Goal: Task Accomplishment & Management: Complete application form

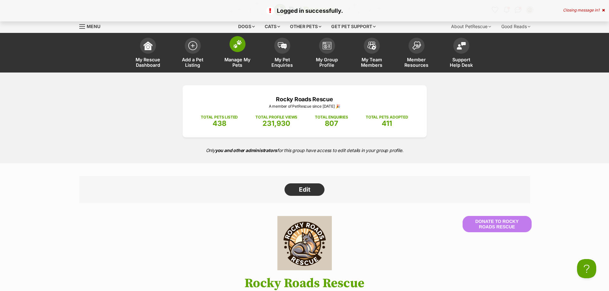
click at [240, 48] on img at bounding box center [237, 44] width 9 height 8
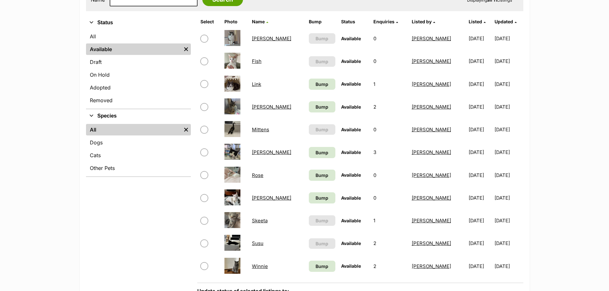
scroll to position [128, 0]
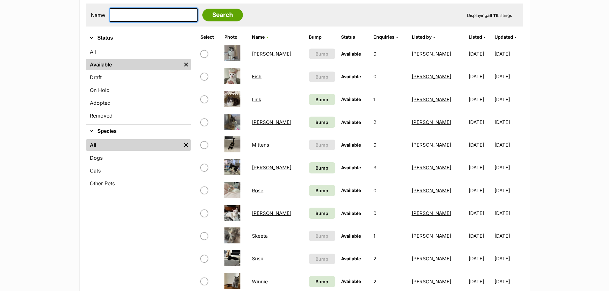
click at [154, 16] on input "text" at bounding box center [154, 14] width 88 height 13
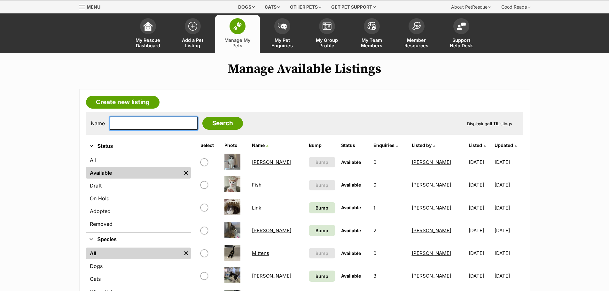
scroll to position [0, 0]
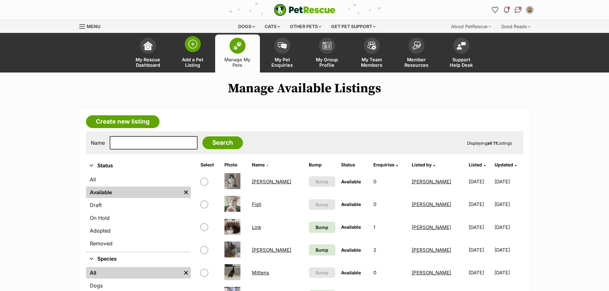
click at [193, 43] on img at bounding box center [192, 44] width 9 height 9
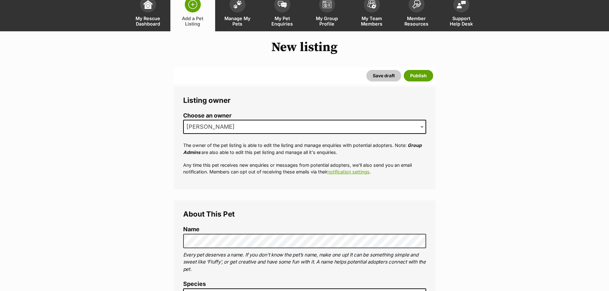
scroll to position [128, 0]
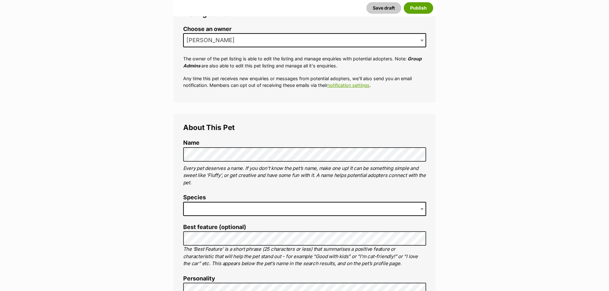
click at [211, 205] on span at bounding box center [304, 209] width 243 height 14
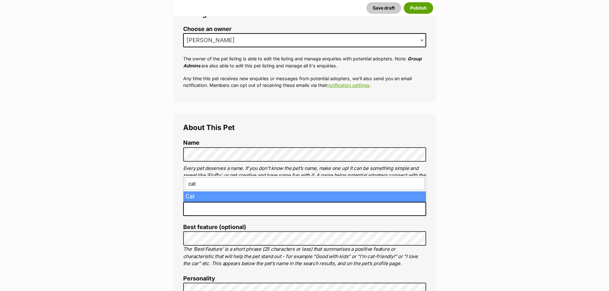
type input "cat"
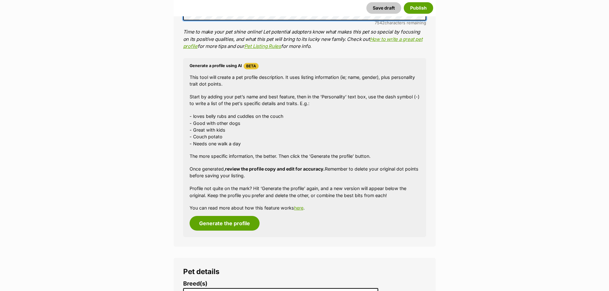
scroll to position [576, 0]
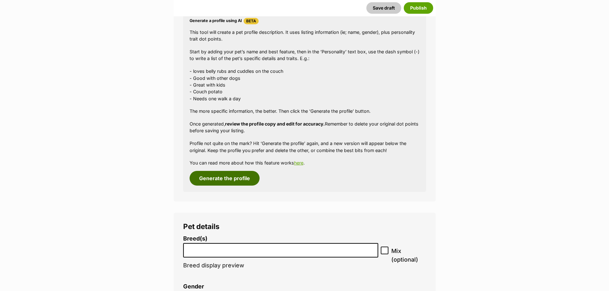
click at [220, 179] on button "Generate the profile" at bounding box center [225, 178] width 70 height 15
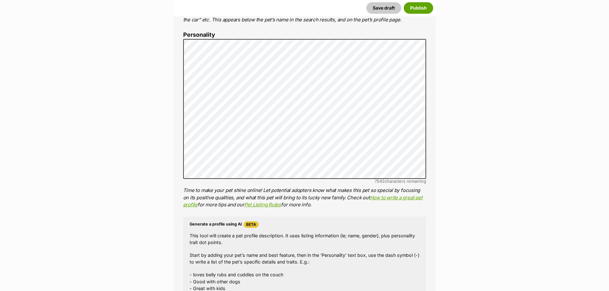
scroll to position [335, 0]
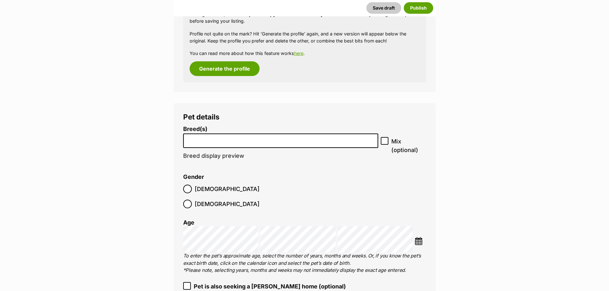
scroll to position [783, 0]
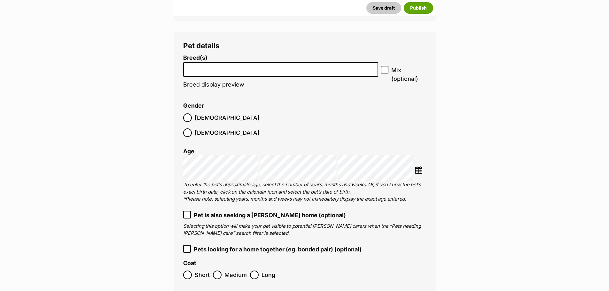
click at [212, 66] on input "search" at bounding box center [280, 68] width 191 height 7
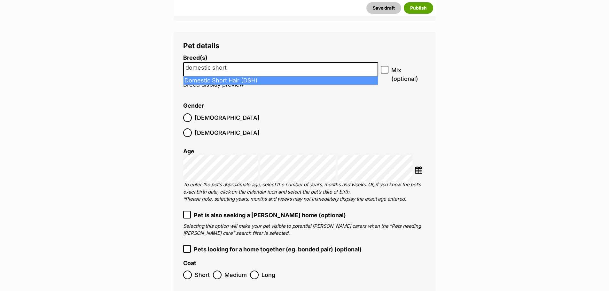
type input "domestic short"
select select "252102"
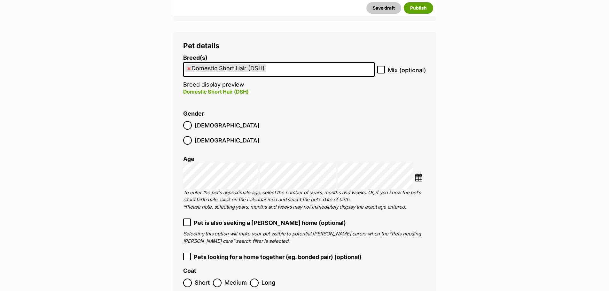
click at [418, 174] on img at bounding box center [419, 178] width 8 height 8
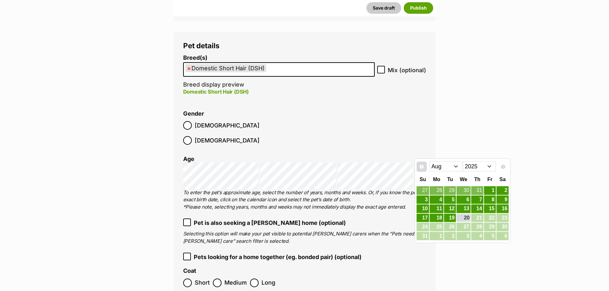
click at [419, 165] on span "Prev" at bounding box center [421, 166] width 5 height 5
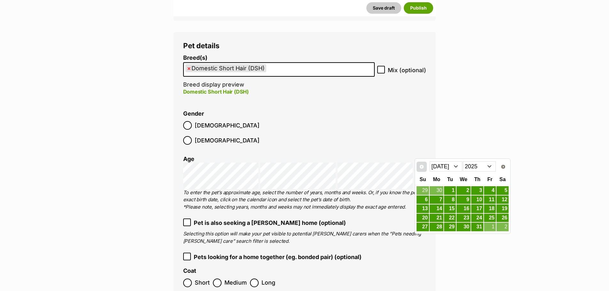
click at [419, 165] on span "Prev" at bounding box center [421, 166] width 5 height 5
click at [420, 165] on span "Prev" at bounding box center [421, 166] width 5 height 5
click at [503, 165] on span "Next" at bounding box center [503, 166] width 5 height 5
click at [497, 228] on link "31" at bounding box center [503, 227] width 12 height 9
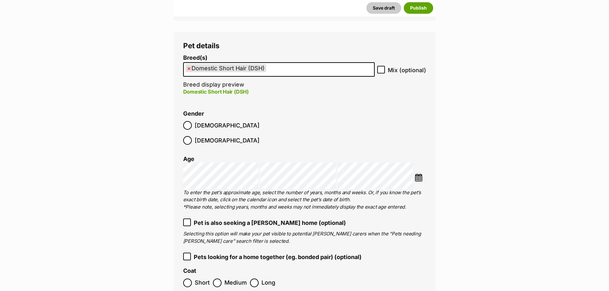
click at [422, 174] on img at bounding box center [419, 178] width 8 height 8
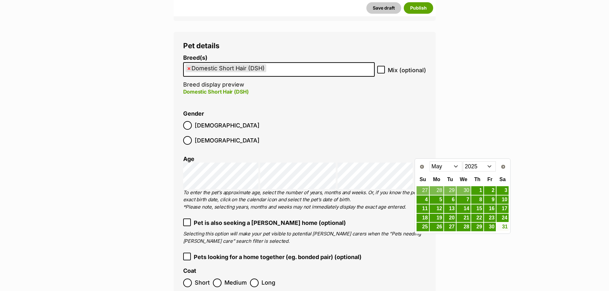
click at [503, 226] on link "31" at bounding box center [503, 227] width 12 height 8
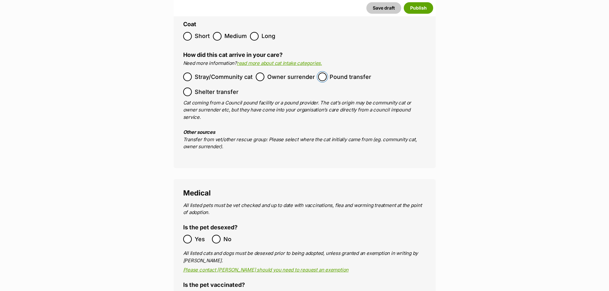
scroll to position [1167, 0]
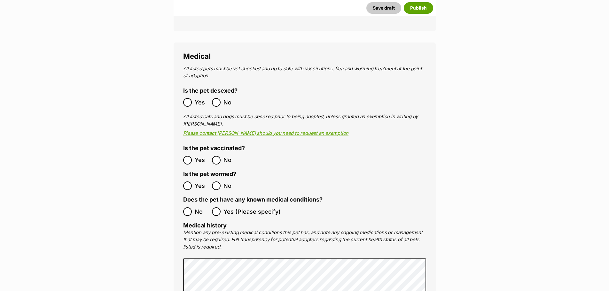
drag, startPoint x: 192, startPoint y: 82, endPoint x: 191, endPoint y: 95, distance: 13.5
click at [192, 98] on label "Yes" at bounding box center [196, 102] width 26 height 9
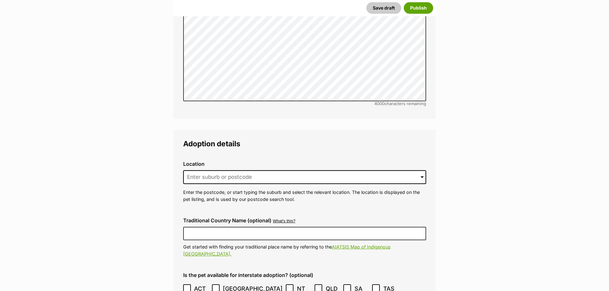
scroll to position [1487, 0]
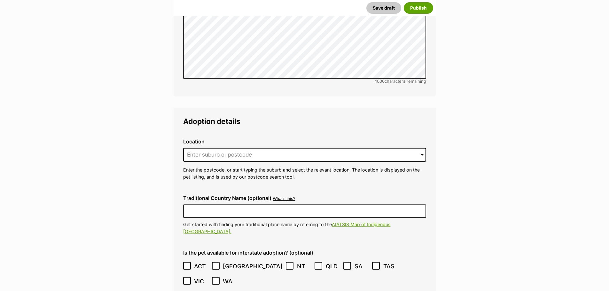
click at [206, 134] on div "Location 0 options available. Arrow down to browse or start typing to filter. E…" at bounding box center [304, 160] width 253 height 52
click at [205, 148] on input at bounding box center [304, 155] width 243 height 14
type input "o"
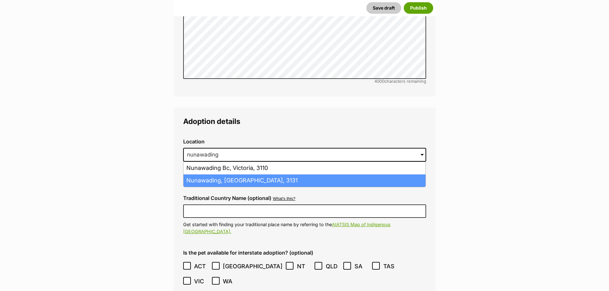
click at [207, 175] on li "Nunawading, Victoria, 3131" at bounding box center [305, 181] width 242 height 12
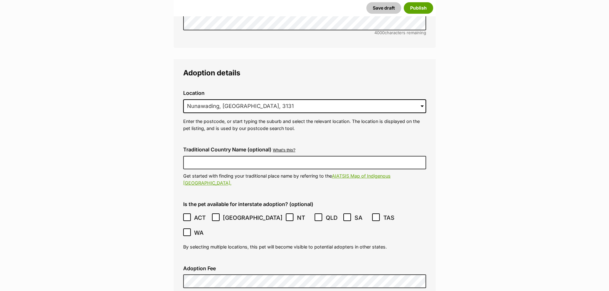
scroll to position [1551, 0]
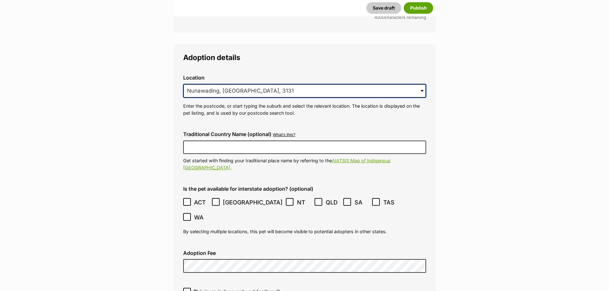
click at [219, 84] on input "Nunawading, Victoria, 3131" at bounding box center [304, 91] width 243 height 14
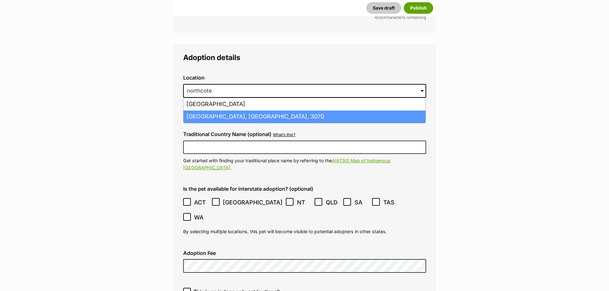
click at [227, 111] on li "Northcote, Victoria, 3070" at bounding box center [305, 117] width 242 height 12
type input "Northcote, Victoria, 3070"
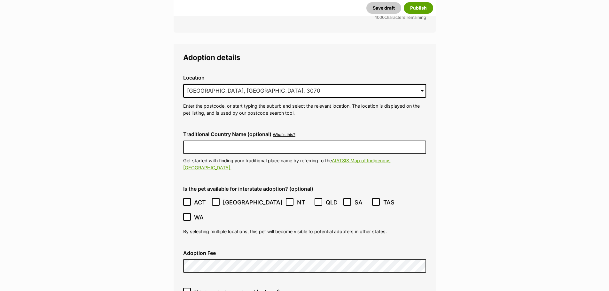
click at [228, 288] on span "This is an indoor-only cat (optional)" at bounding box center [236, 292] width 87 height 8
click at [191, 288] on input "This is an indoor-only cat (optional)" at bounding box center [187, 292] width 8 height 8
checkbox input "true"
click at [262, 84] on input "Northcote, Victoria, 3070" at bounding box center [304, 91] width 243 height 14
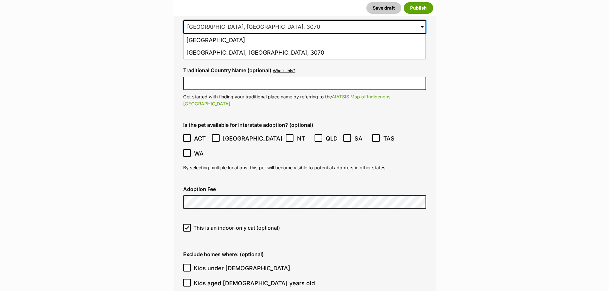
scroll to position [1679, 0]
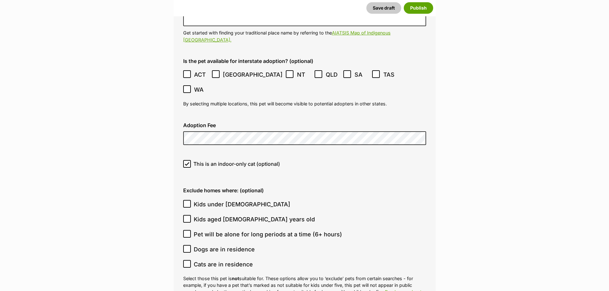
click at [187, 202] on icon at bounding box center [187, 204] width 4 height 4
click at [187, 200] on input "Kids under 5 years old" at bounding box center [187, 204] width 8 height 8
checkbox input "true"
click at [187, 217] on icon at bounding box center [187, 218] width 4 height 3
click at [187, 215] on input "Kids aged 6-12 years old" at bounding box center [187, 219] width 8 height 8
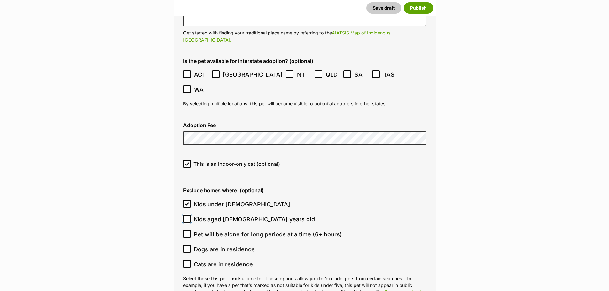
checkbox input "true"
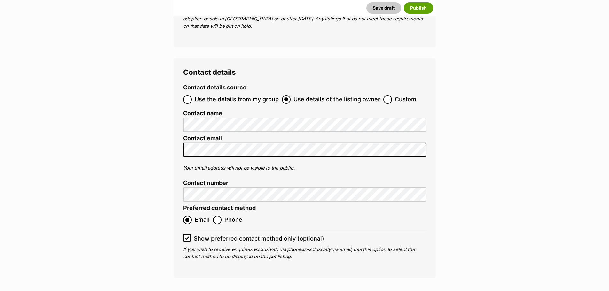
scroll to position [2510, 0]
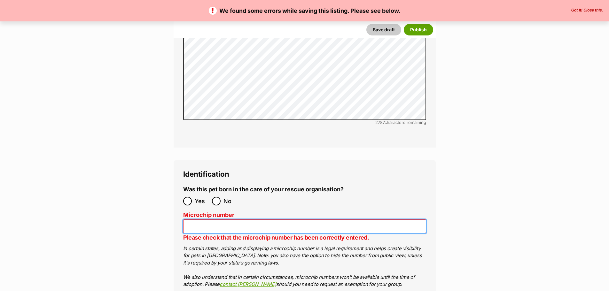
click at [246, 220] on input "Microchip number" at bounding box center [304, 227] width 243 height 14
paste input "956000018444466"
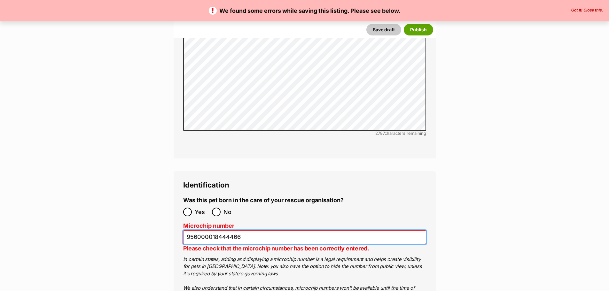
scroll to position [2047, 0]
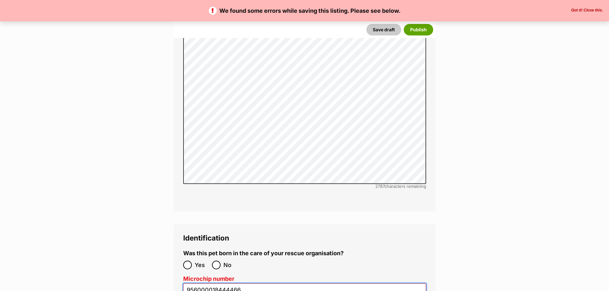
type input "956000018444466"
click at [211, 258] on ol "Yes No" at bounding box center [244, 265] width 122 height 15
click at [215, 261] on input "No" at bounding box center [216, 265] width 9 height 9
radio input "true"
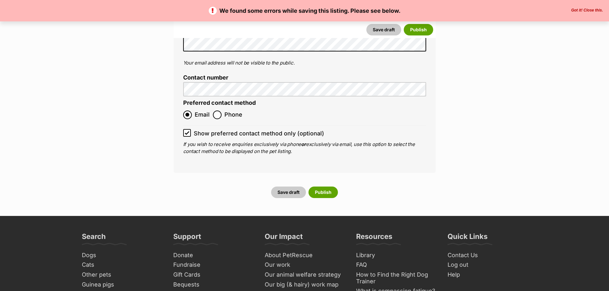
scroll to position [2586, 0]
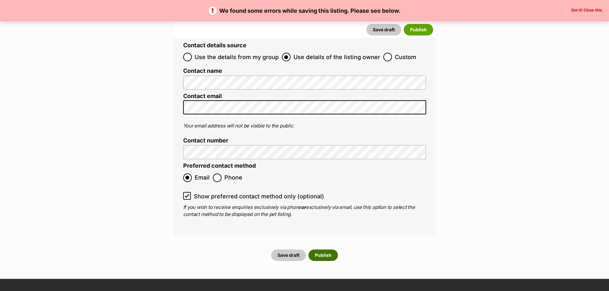
click at [327, 250] on button "Publish" at bounding box center [323, 256] width 29 height 12
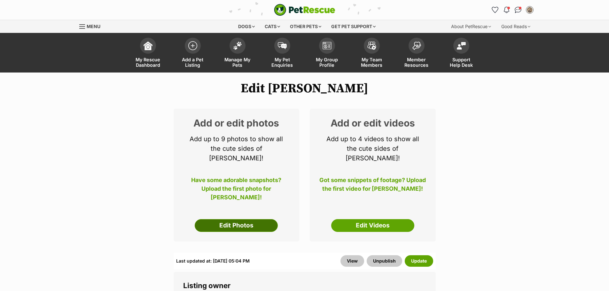
click at [236, 219] on link "Edit Photos" at bounding box center [236, 225] width 83 height 13
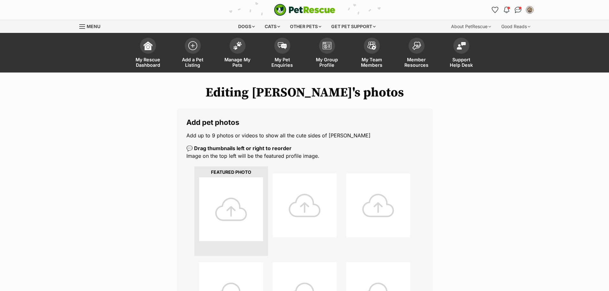
click at [214, 199] on div at bounding box center [231, 209] width 64 height 64
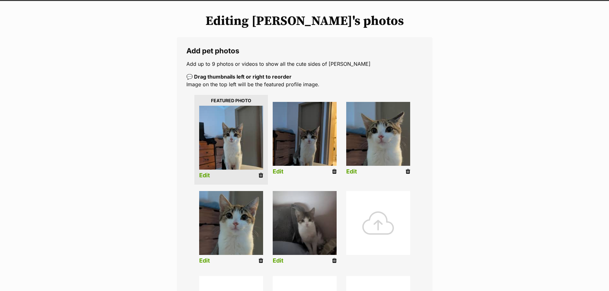
scroll to position [128, 0]
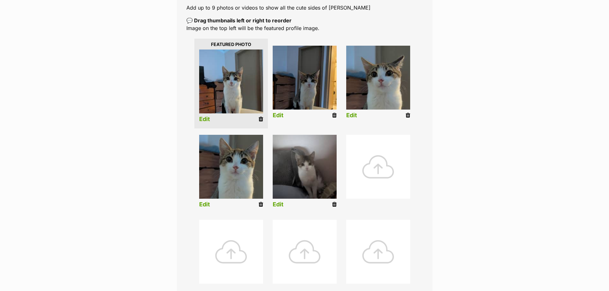
drag, startPoint x: 396, startPoint y: 159, endPoint x: 383, endPoint y: 161, distance: 13.0
click at [396, 159] on div at bounding box center [378, 167] width 64 height 64
click at [355, 161] on div at bounding box center [378, 167] width 64 height 64
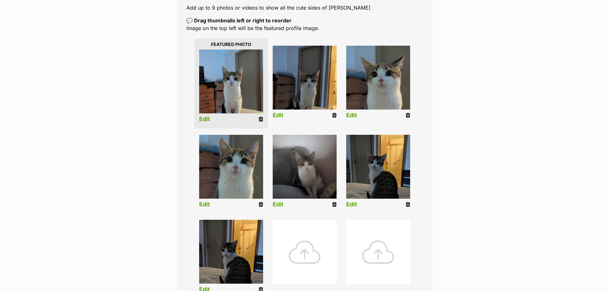
click at [210, 118] on link "Edit" at bounding box center [204, 119] width 11 height 7
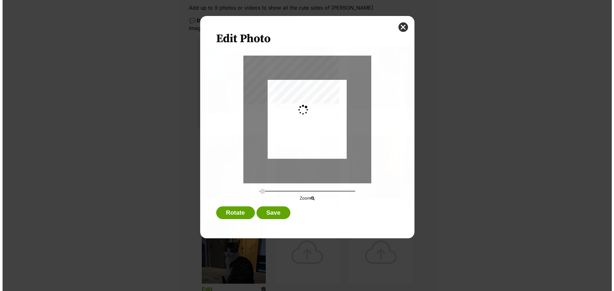
scroll to position [0, 0]
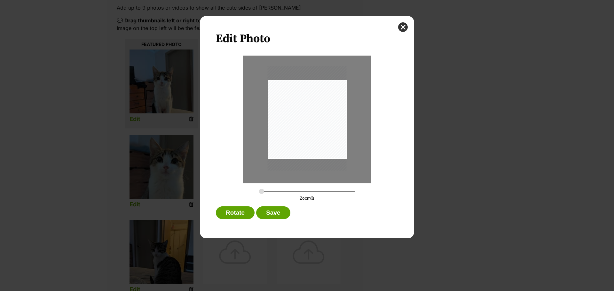
click at [311, 145] on div "Dialog Window - Close (Press escape to close)" at bounding box center [307, 118] width 79 height 105
click at [311, 143] on div "Dialog Window - Close (Press escape to close)" at bounding box center [306, 116] width 79 height 105
click at [266, 190] on input "Dialog Window - Close (Press escape to close)" at bounding box center [307, 191] width 96 height 6
drag, startPoint x: 321, startPoint y: 158, endPoint x: 319, endPoint y: 161, distance: 3.6
click at [319, 161] on div "Dialog Window - Close (Press escape to close)" at bounding box center [304, 118] width 96 height 128
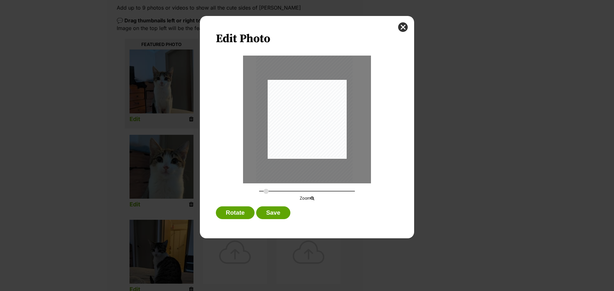
click at [256, 192] on div "Zoom" at bounding box center [307, 194] width 137 height 13
type input "0.296"
click at [263, 191] on input "Dialog Window - Close (Press escape to close)" at bounding box center [307, 191] width 96 height 6
click at [273, 216] on button "Save" at bounding box center [273, 213] width 34 height 13
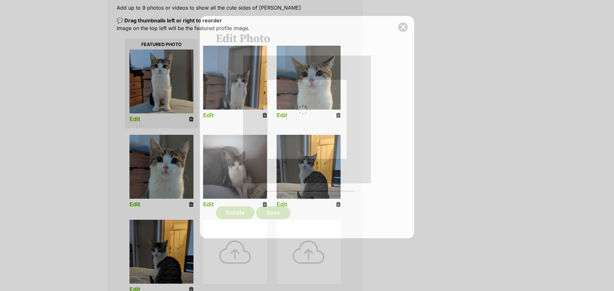
drag, startPoint x: 274, startPoint y: 212, endPoint x: 278, endPoint y: 200, distance: 13.5
click at [274, 212] on button "Save" at bounding box center [273, 213] width 34 height 13
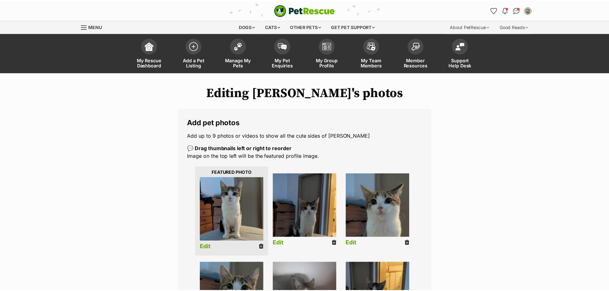
scroll to position [128, 0]
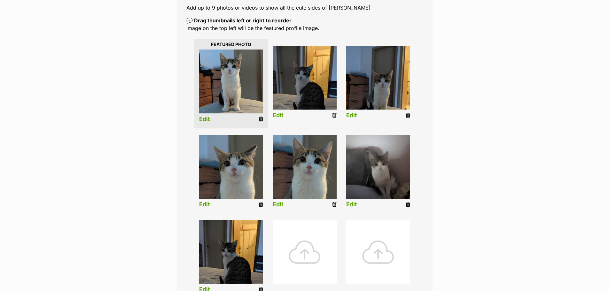
click at [279, 115] on link "Edit" at bounding box center [278, 115] width 11 height 7
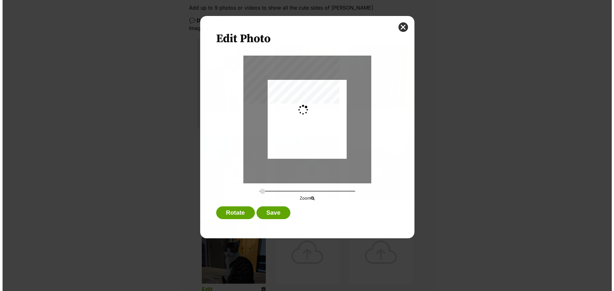
scroll to position [0, 0]
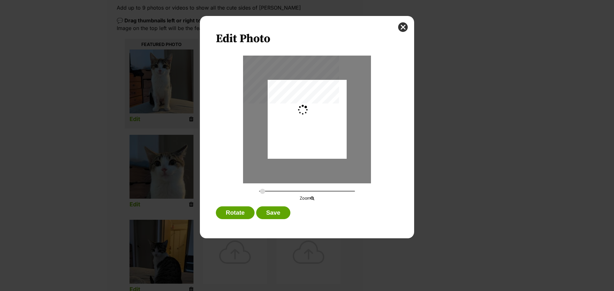
type input "0.2744"
click at [307, 140] on div "Dialog Window - Close (Press escape to close)" at bounding box center [307, 116] width 79 height 105
click at [275, 205] on div "Edit Photo Zoom Rotate Save" at bounding box center [307, 127] width 214 height 223
click at [275, 211] on button "Save" at bounding box center [273, 213] width 34 height 13
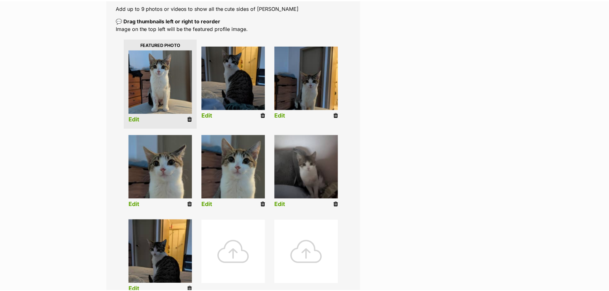
scroll to position [128, 0]
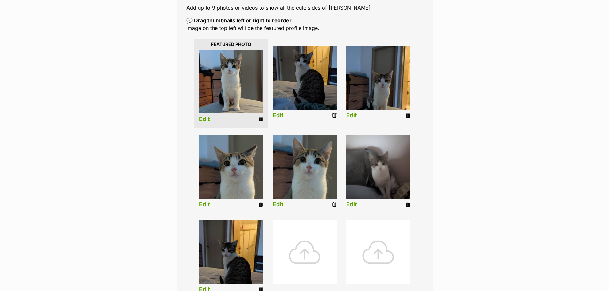
click at [347, 114] on link "Edit" at bounding box center [351, 115] width 11 height 7
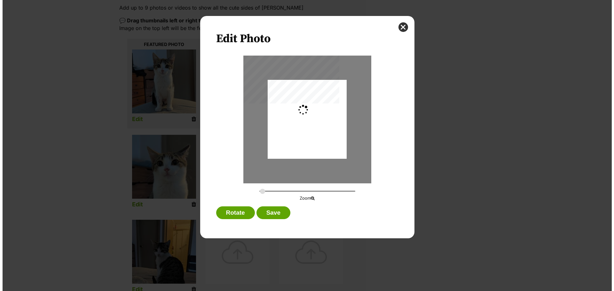
scroll to position [0, 0]
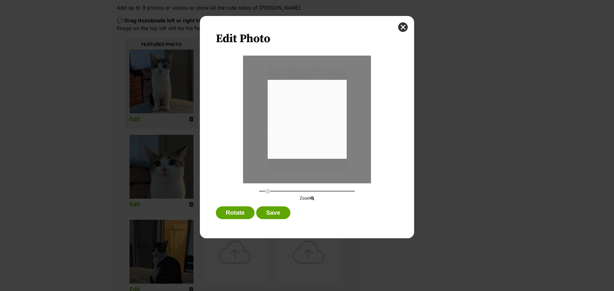
type input "0.3564"
click at [268, 190] on input "Dialog Window - Close (Press escape to close)" at bounding box center [307, 191] width 96 height 6
click at [343, 133] on div "Dialog Window - Close (Press escape to close)" at bounding box center [306, 116] width 103 height 136
click at [286, 214] on button "Save" at bounding box center [273, 213] width 34 height 13
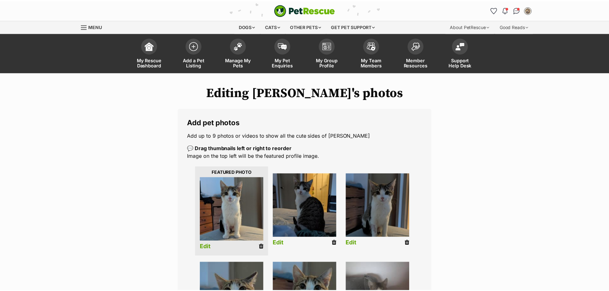
scroll to position [128, 0]
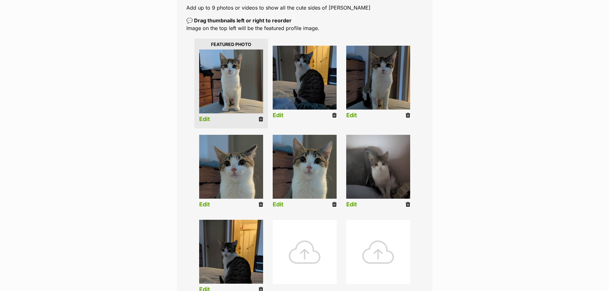
click at [203, 204] on link "Edit" at bounding box center [204, 204] width 11 height 7
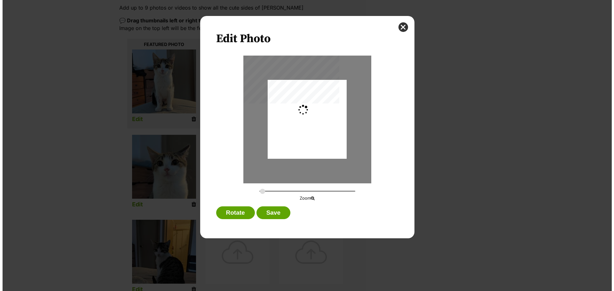
scroll to position [0, 0]
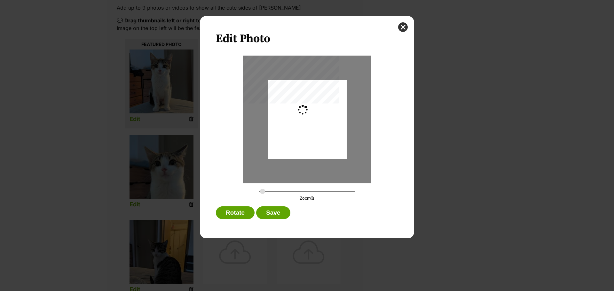
type input "0.2744"
drag, startPoint x: 314, startPoint y: 152, endPoint x: 311, endPoint y: 160, distance: 8.1
click at [311, 160] on div "Dialog Window - Close (Press escape to close)" at bounding box center [307, 126] width 79 height 105
drag, startPoint x: 272, startPoint y: 215, endPoint x: 272, endPoint y: 211, distance: 3.5
click at [273, 214] on button "Save" at bounding box center [273, 213] width 34 height 13
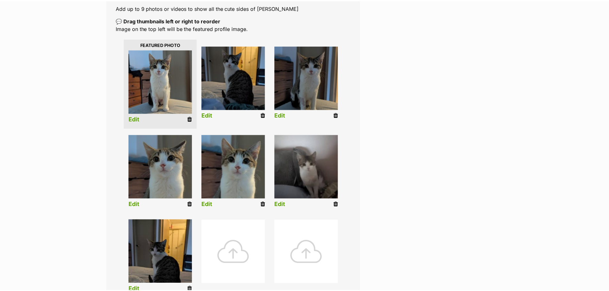
scroll to position [128, 0]
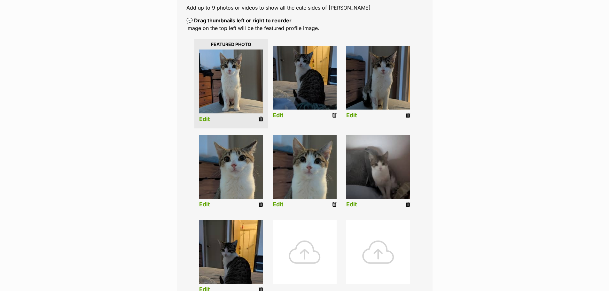
click at [275, 209] on li "Edit" at bounding box center [305, 173] width 74 height 82
click at [274, 201] on link "Edit" at bounding box center [278, 204] width 11 height 7
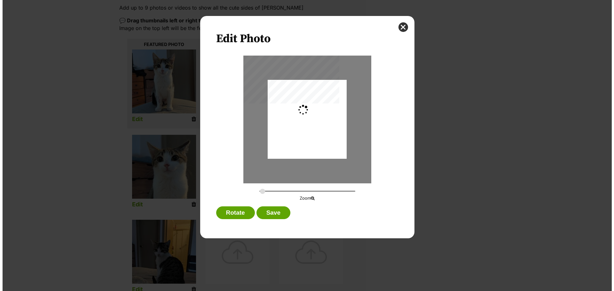
scroll to position [0, 0]
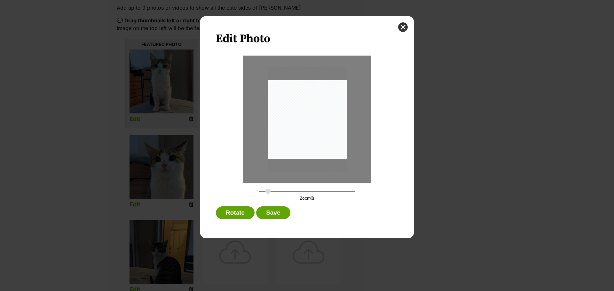
click at [268, 190] on input "Dialog Window - Close (Press escape to close)" at bounding box center [307, 191] width 96 height 6
drag, startPoint x: 316, startPoint y: 156, endPoint x: 301, endPoint y: 173, distance: 22.5
click at [310, 162] on div "Dialog Window - Close (Press escape to close)" at bounding box center [302, 125] width 104 height 138
type input "0.2787"
click at [262, 192] on input "Dialog Window - Close (Press escape to close)" at bounding box center [307, 191] width 96 height 6
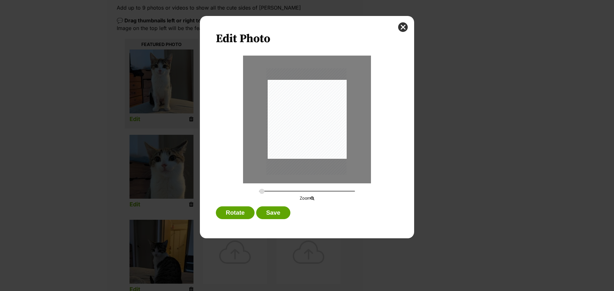
click at [306, 148] on div "Dialog Window - Close (Press escape to close)" at bounding box center [306, 121] width 80 height 106
click at [277, 214] on button "Save" at bounding box center [273, 213] width 34 height 13
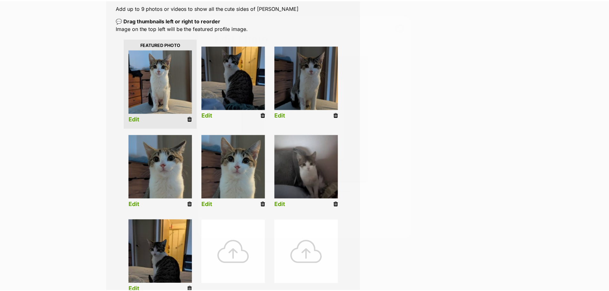
scroll to position [128, 0]
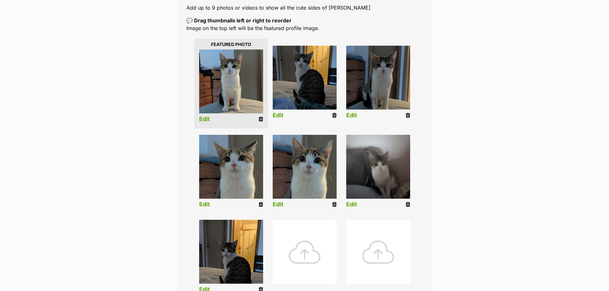
click at [355, 204] on link "Edit" at bounding box center [351, 204] width 11 height 7
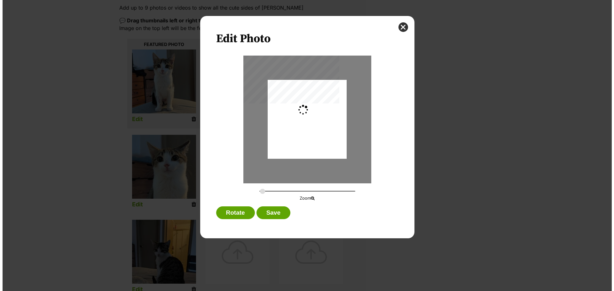
scroll to position [0, 0]
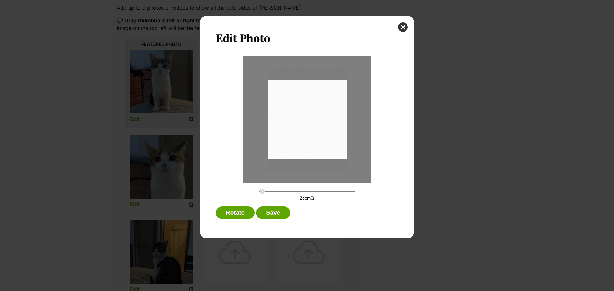
type input "0.2744"
drag, startPoint x: 262, startPoint y: 190, endPoint x: 256, endPoint y: 191, distance: 6.9
click at [259, 191] on input "Dialog Window - Close (Press escape to close)" at bounding box center [307, 191] width 96 height 6
drag, startPoint x: 317, startPoint y: 139, endPoint x: 317, endPoint y: 128, distance: 10.9
click at [317, 128] on div "Dialog Window - Close (Press escape to close)" at bounding box center [307, 108] width 79 height 105
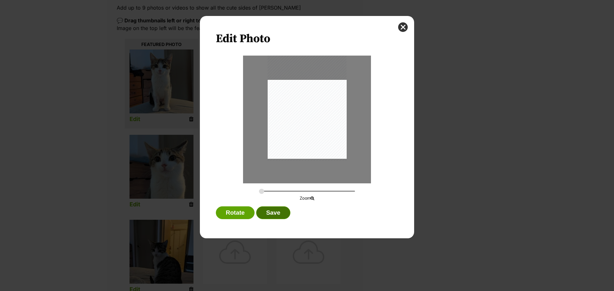
click at [282, 215] on button "Save" at bounding box center [273, 213] width 34 height 13
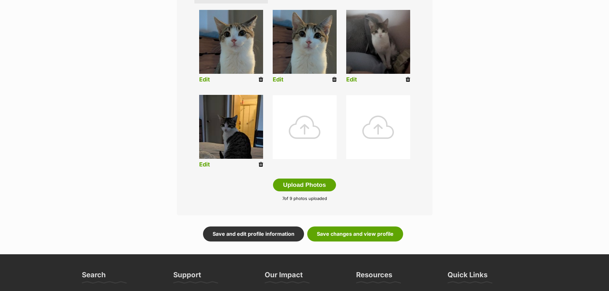
scroll to position [256, 0]
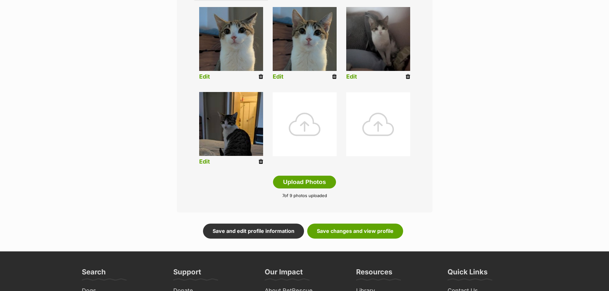
click at [206, 164] on link "Edit" at bounding box center [204, 162] width 11 height 7
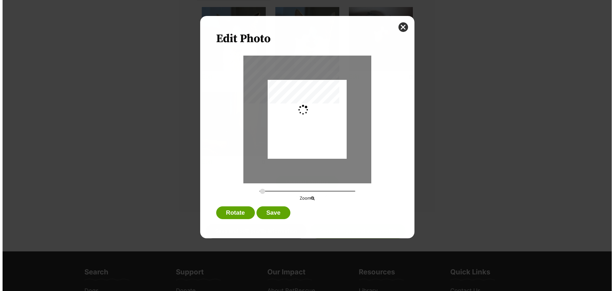
scroll to position [0, 0]
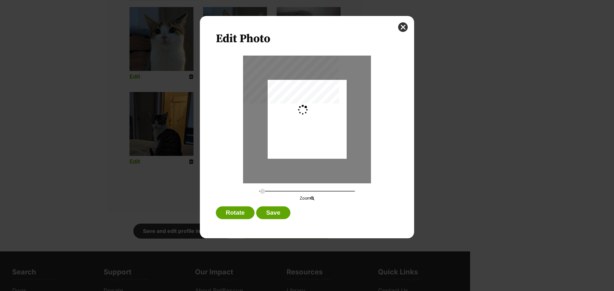
type input "0.2744"
drag, startPoint x: 287, startPoint y: 135, endPoint x: 287, endPoint y: 130, distance: 5.1
click at [287, 130] on div "Dialog Window - Close (Press escape to close)" at bounding box center [307, 114] width 79 height 105
drag, startPoint x: 271, startPoint y: 218, endPoint x: 277, endPoint y: 200, distance: 18.9
click at [271, 218] on button "Save" at bounding box center [273, 213] width 34 height 13
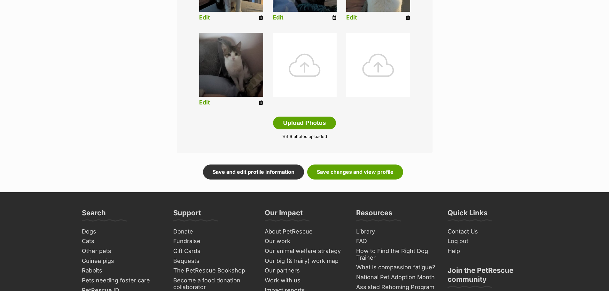
scroll to position [320, 0]
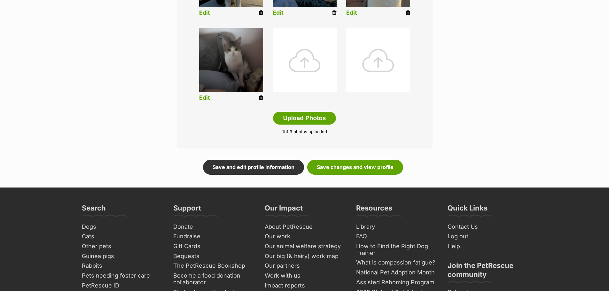
click at [357, 163] on link "Save changes and view profile" at bounding box center [355, 167] width 96 height 15
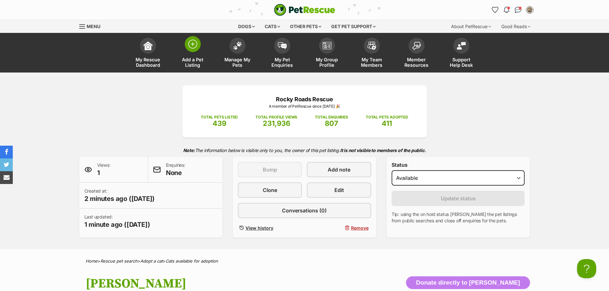
click at [199, 45] on span at bounding box center [193, 44] width 16 height 16
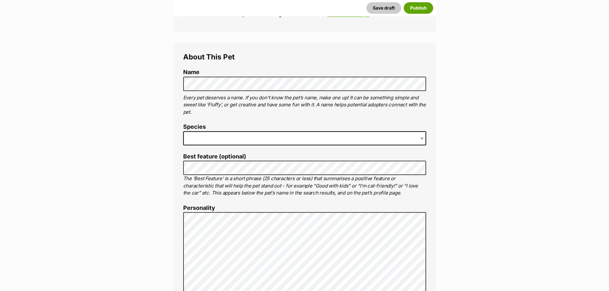
scroll to position [128, 0]
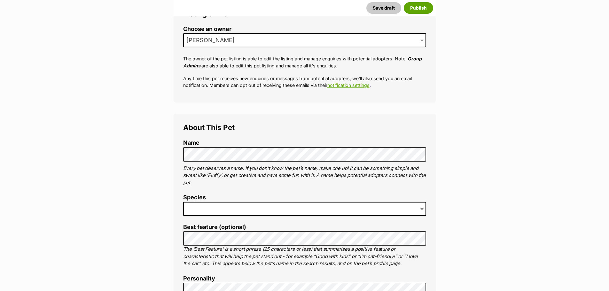
click at [268, 206] on span at bounding box center [304, 209] width 243 height 14
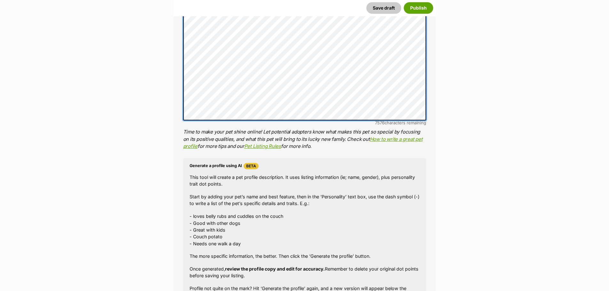
scroll to position [467, 0]
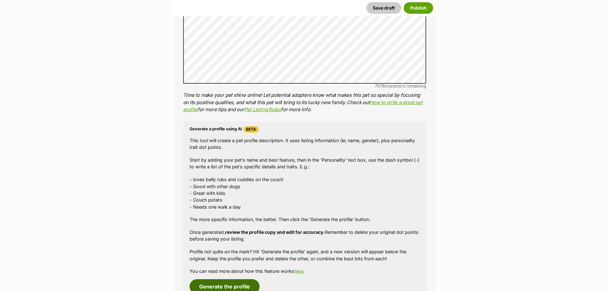
click at [231, 285] on button "Generate the profile" at bounding box center [225, 287] width 70 height 15
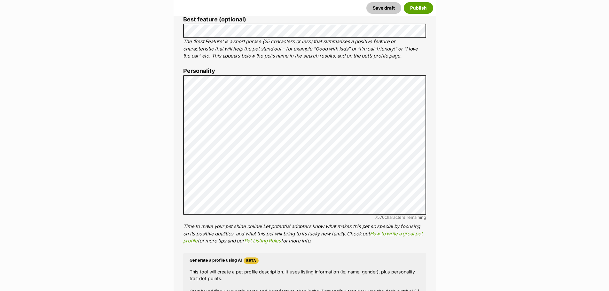
scroll to position [335, 0]
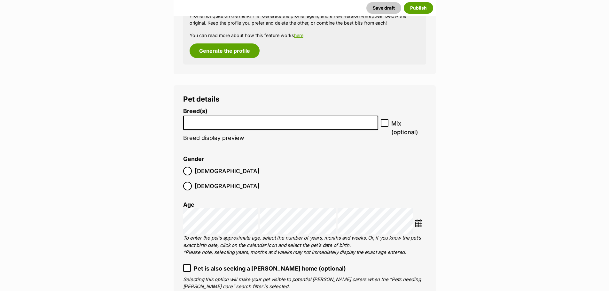
scroll to position [719, 0]
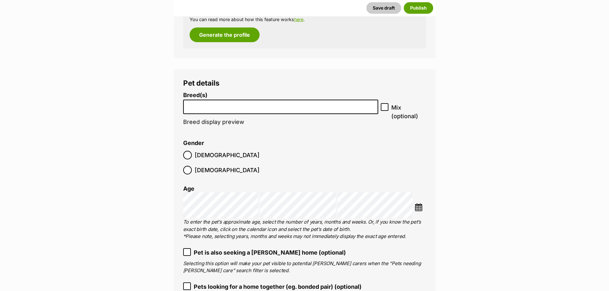
click at [217, 108] on input "search" at bounding box center [280, 105] width 191 height 7
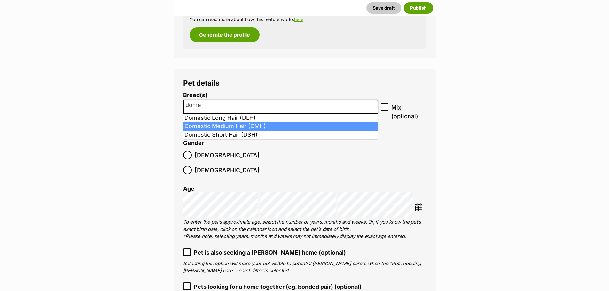
type input "dome"
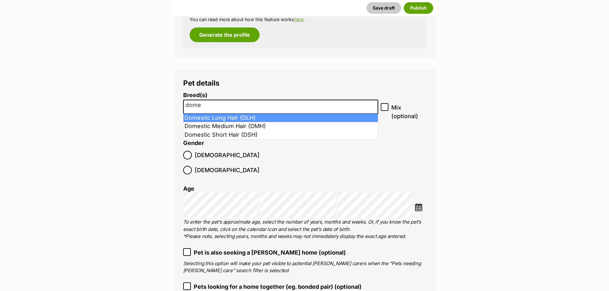
select select "252100"
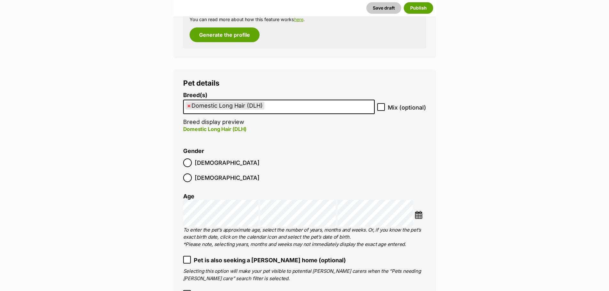
click at [420, 211] on img at bounding box center [419, 215] width 8 height 8
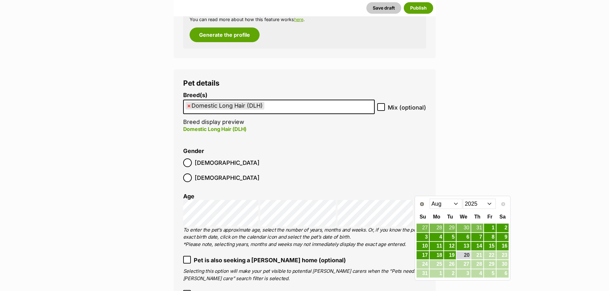
click at [473, 205] on select "2015 2016 2017 2018 2019 2020 2021 2022 2023 2024 2025" at bounding box center [479, 204] width 33 height 10
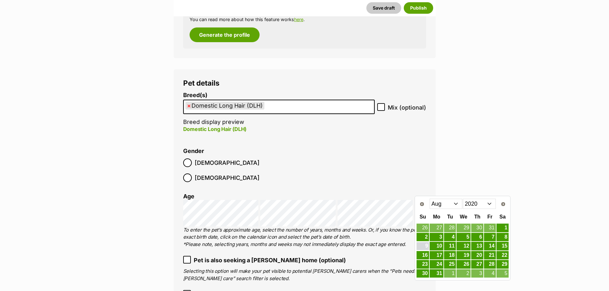
click at [426, 247] on link "9" at bounding box center [423, 246] width 12 height 8
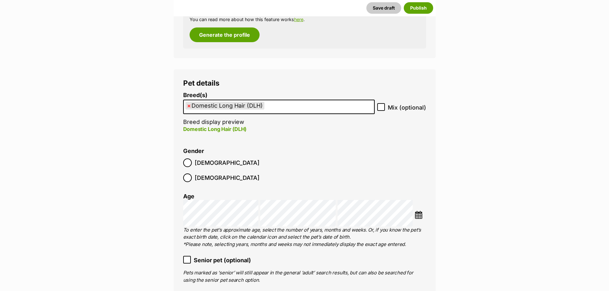
click at [375, 151] on li "Gender Male Female" at bounding box center [304, 167] width 243 height 38
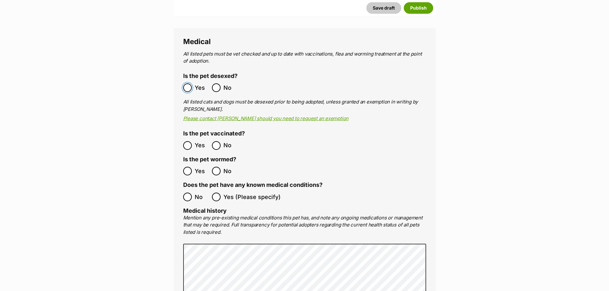
scroll to position [1295, 0]
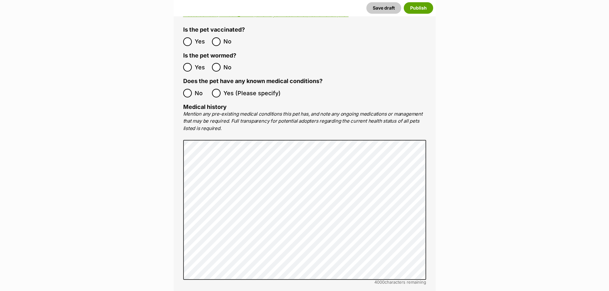
click at [186, 60] on ol "Yes No" at bounding box center [244, 67] width 122 height 15
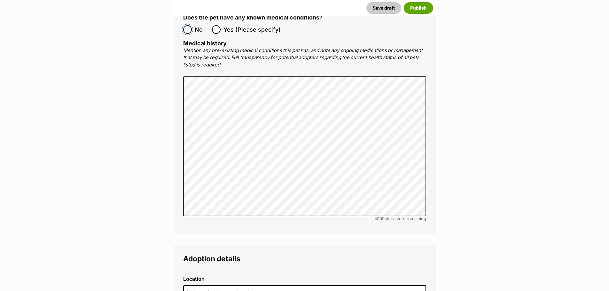
scroll to position [1423, 0]
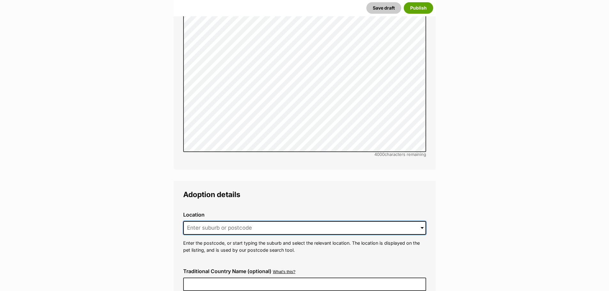
click at [222, 221] on input at bounding box center [304, 228] width 243 height 14
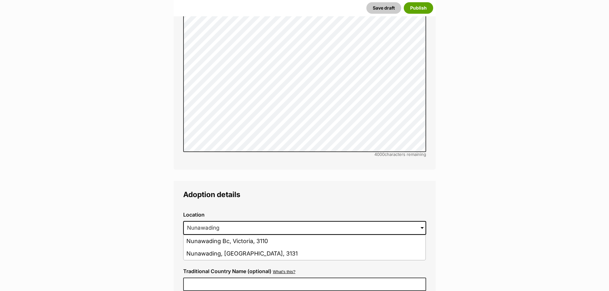
click at [244, 248] on li "Nunawading, Victoria, 3131" at bounding box center [305, 254] width 242 height 12
type input "Nunawading, Victoria, 3131"
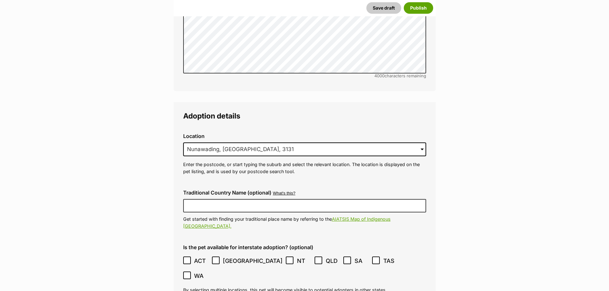
scroll to position [1551, 0]
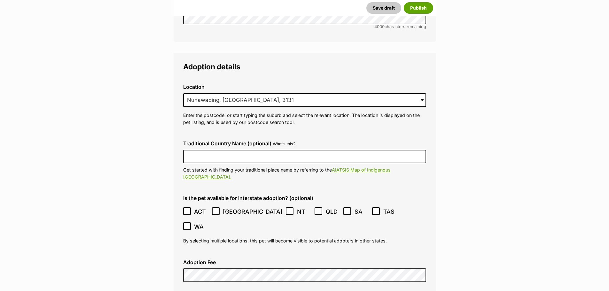
checkbox input "true"
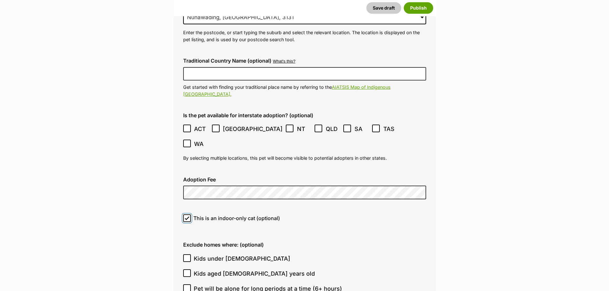
scroll to position [1679, 0]
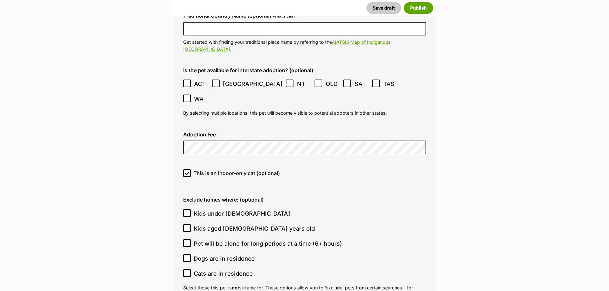
click at [231, 209] on span "Kids under 5 years old" at bounding box center [242, 213] width 97 height 9
click at [191, 209] on input "Kids under 5 years old" at bounding box center [187, 213] width 8 height 8
checkbox input "true"
click at [226, 255] on span "Dogs are in residence" at bounding box center [224, 259] width 61 height 9
click at [191, 255] on input "Dogs are in residence" at bounding box center [187, 259] width 8 height 8
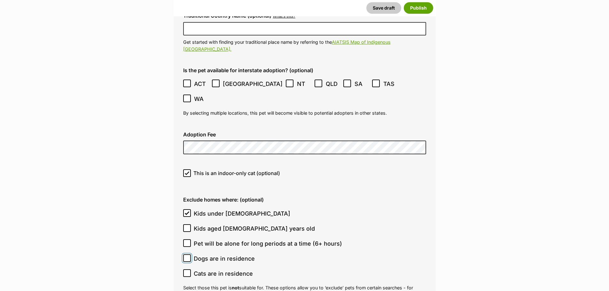
checkbox input "true"
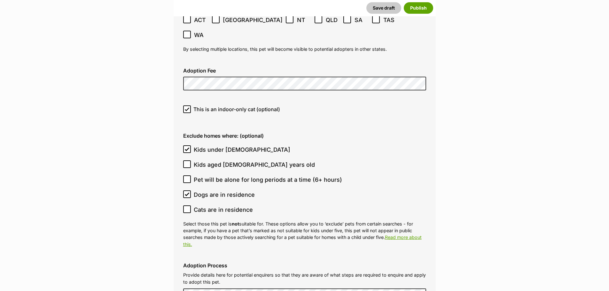
click at [248, 176] on span "Pet will be alone for long periods at a time (6+ hours)" at bounding box center [268, 180] width 148 height 9
click at [191, 176] on input "Pet will be alone for long periods at a time (6+ hours)" at bounding box center [187, 180] width 8 height 8
checkbox input "true"
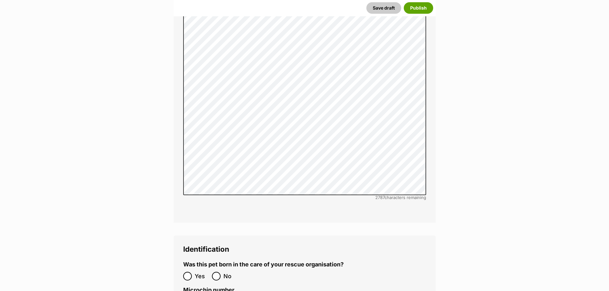
scroll to position [2126, 0]
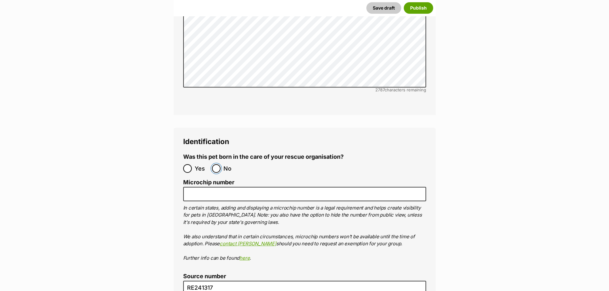
click at [217, 164] on input "No" at bounding box center [216, 168] width 9 height 9
radio input "true"
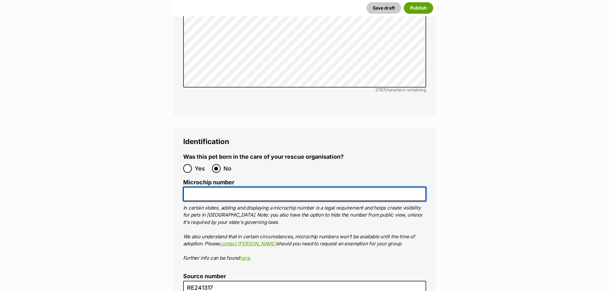
click at [242, 187] on input "Microchip number" at bounding box center [304, 194] width 243 height 14
paste input "956000017066287"
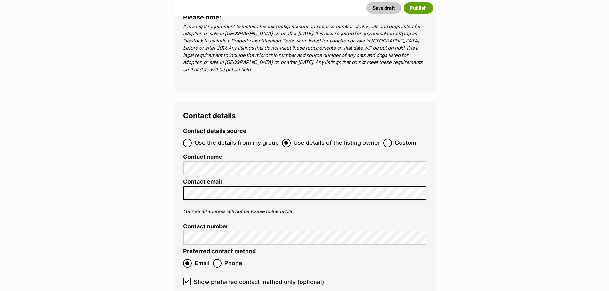
scroll to position [2510, 0]
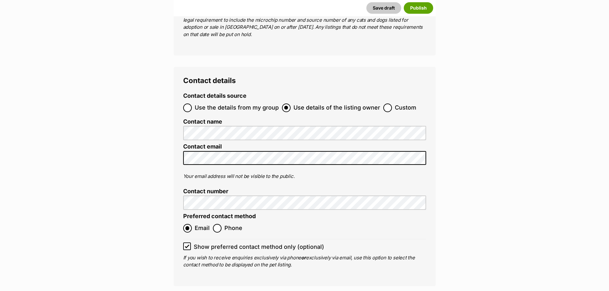
type input "956000017066287"
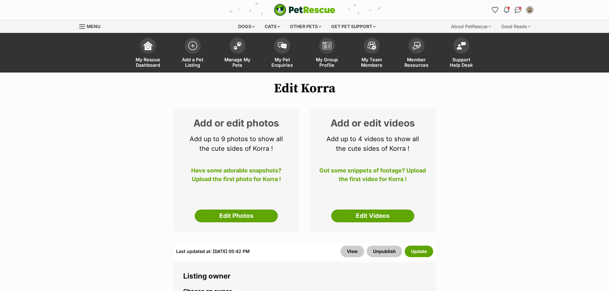
drag, startPoint x: 0, startPoint y: 0, endPoint x: 266, endPoint y: 239, distance: 357.8
click at [224, 217] on link "Edit Photos" at bounding box center [236, 216] width 83 height 13
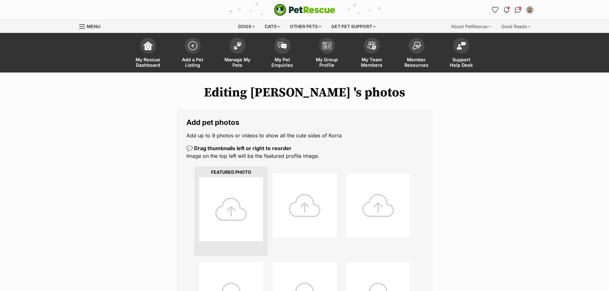
click at [225, 213] on div at bounding box center [231, 209] width 64 height 64
click at [225, 201] on div at bounding box center [231, 209] width 64 height 64
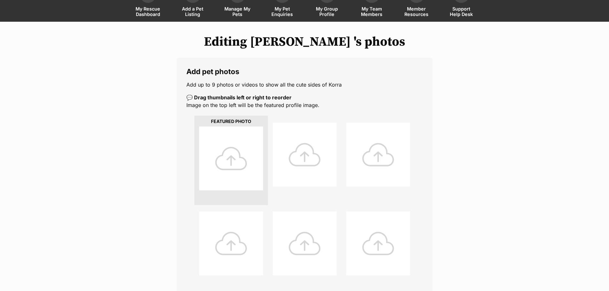
scroll to position [64, 0]
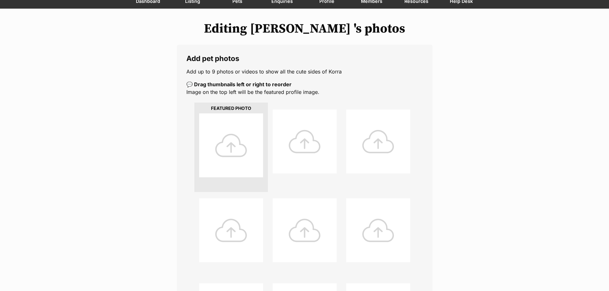
click at [254, 138] on div at bounding box center [231, 146] width 64 height 64
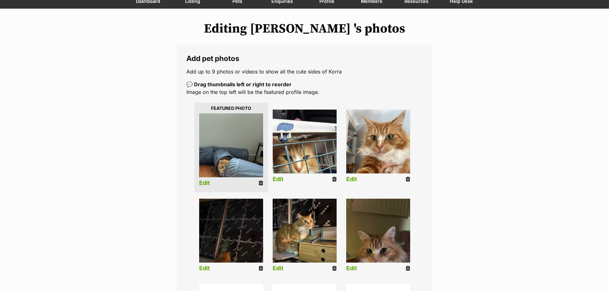
scroll to position [128, 0]
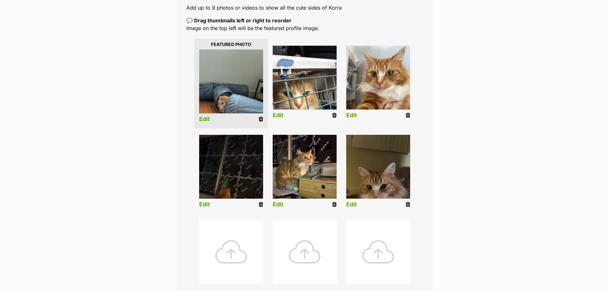
click at [283, 114] on link "Edit" at bounding box center [278, 115] width 11 height 7
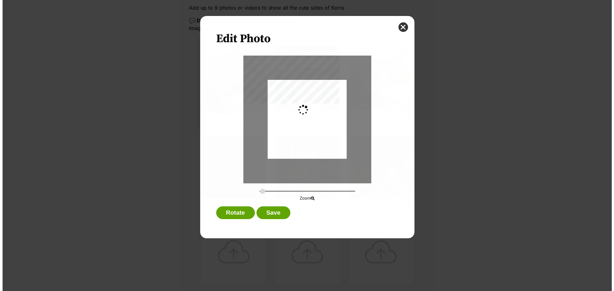
scroll to position [0, 0]
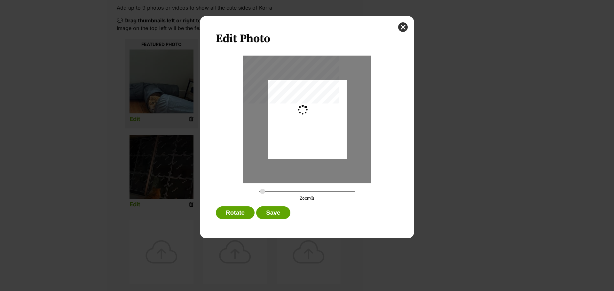
type input "0.2744"
drag, startPoint x: 312, startPoint y: 139, endPoint x: 316, endPoint y: 141, distance: 4.0
click at [316, 141] on div "Dialog Window - Close (Press escape to close)" at bounding box center [307, 119] width 79 height 140
click at [277, 216] on button "Save" at bounding box center [273, 213] width 34 height 13
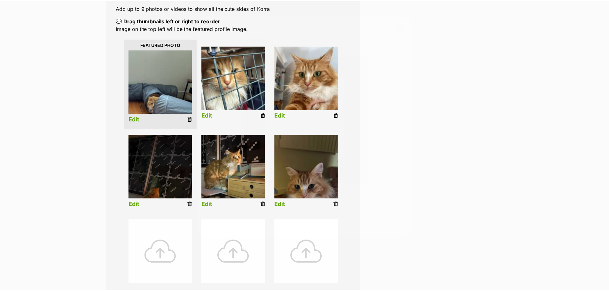
scroll to position [128, 0]
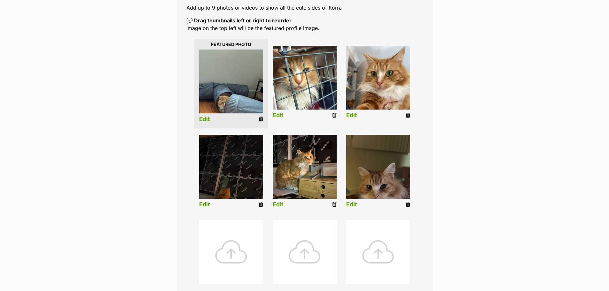
click at [350, 118] on link "Edit" at bounding box center [351, 115] width 11 height 7
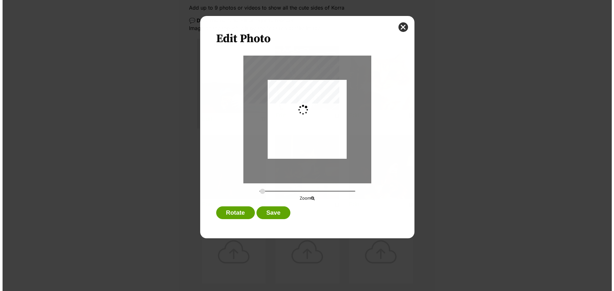
scroll to position [0, 0]
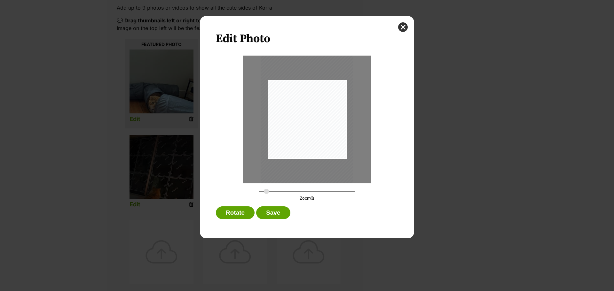
click at [266, 192] on input "Dialog Window - Close (Press escape to close)" at bounding box center [307, 191] width 96 height 6
drag, startPoint x: 324, startPoint y: 118, endPoint x: 317, endPoint y: 132, distance: 15.2
click at [320, 128] on div "Dialog Window - Close (Press escape to close)" at bounding box center [306, 125] width 98 height 174
drag, startPoint x: 267, startPoint y: 192, endPoint x: 238, endPoint y: 188, distance: 29.7
type input "0.2744"
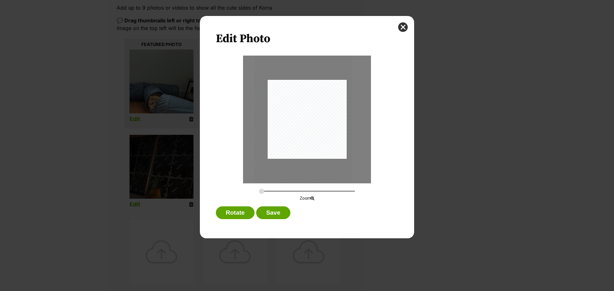
click at [259, 189] on input "Dialog Window - Close (Press escape to close)" at bounding box center [307, 191] width 96 height 6
drag, startPoint x: 322, startPoint y: 136, endPoint x: 320, endPoint y: 151, distance: 14.8
click at [320, 151] on div "Dialog Window - Close (Press escape to close)" at bounding box center [307, 145] width 79 height 140
click at [279, 213] on button "Save" at bounding box center [273, 213] width 34 height 13
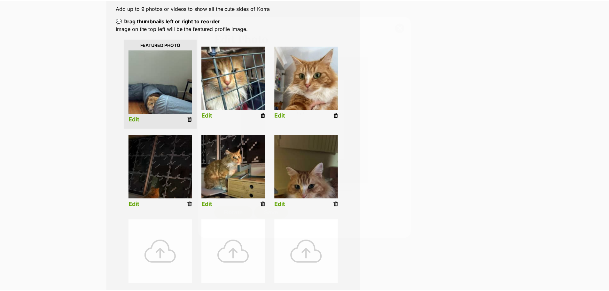
scroll to position [128, 0]
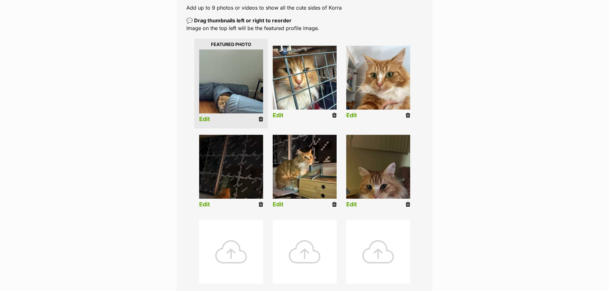
click at [201, 119] on link "Edit" at bounding box center [204, 119] width 11 height 7
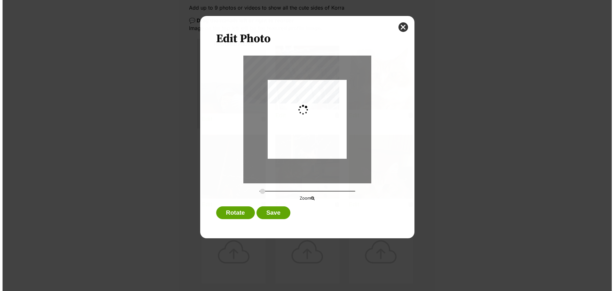
scroll to position [0, 0]
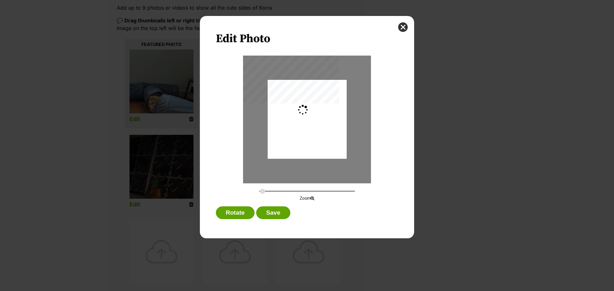
type input "0.2744"
drag, startPoint x: 307, startPoint y: 144, endPoint x: 311, endPoint y: 139, distance: 6.4
click at [311, 139] on div "Dialog Window - Close (Press escape to close)" at bounding box center [307, 113] width 79 height 140
click at [277, 215] on button "Save" at bounding box center [273, 213] width 34 height 13
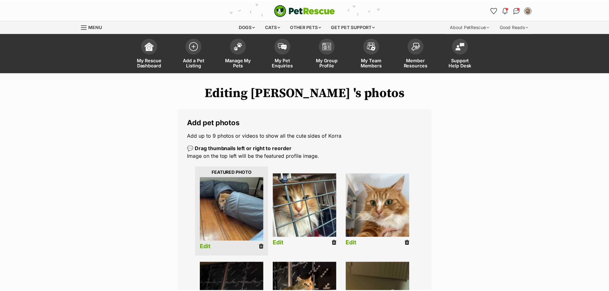
scroll to position [128, 0]
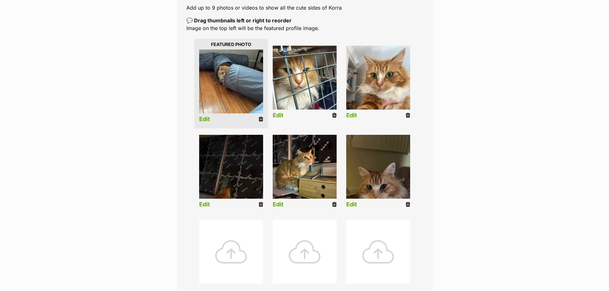
click at [354, 204] on link "Edit" at bounding box center [351, 204] width 11 height 7
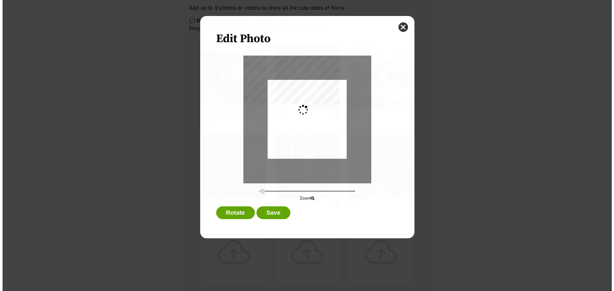
scroll to position [0, 0]
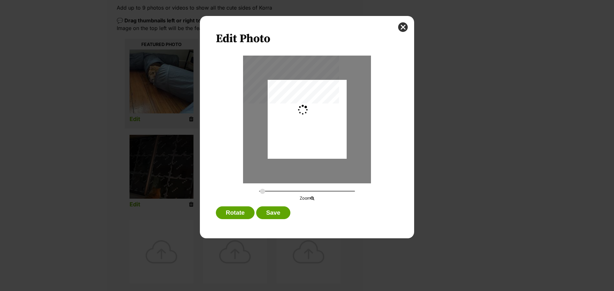
type input "0.2744"
click at [262, 190] on input "Dialog Window - Close (Press escape to close)" at bounding box center [307, 191] width 96 height 6
drag, startPoint x: 331, startPoint y: 122, endPoint x: 331, endPoint y: 133, distance: 10.9
click at [331, 133] on div "Dialog Window - Close (Press escape to close)" at bounding box center [307, 130] width 79 height 140
drag, startPoint x: 268, startPoint y: 215, endPoint x: 269, endPoint y: 211, distance: 3.6
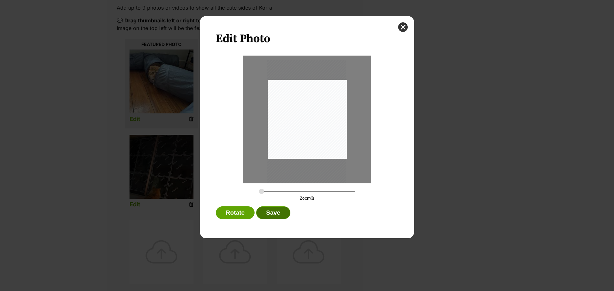
click at [268, 214] on button "Save" at bounding box center [273, 213] width 34 height 13
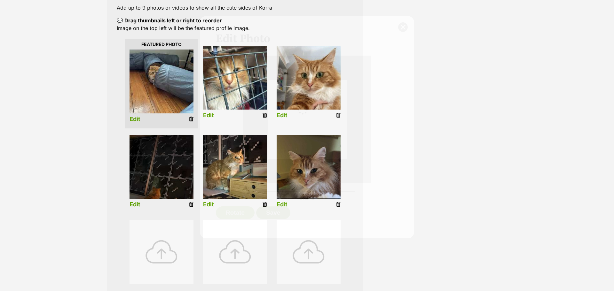
click at [271, 207] on button "Save" at bounding box center [273, 213] width 34 height 13
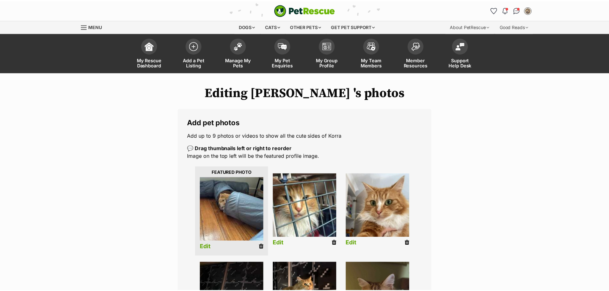
scroll to position [128, 0]
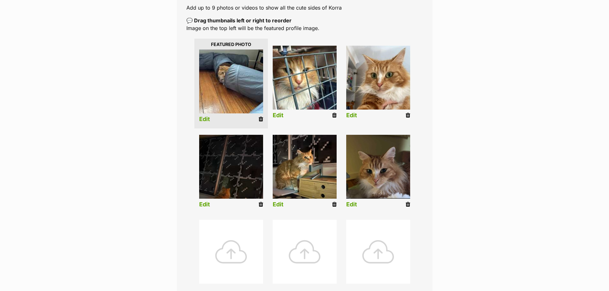
click at [207, 201] on li "Edit" at bounding box center [231, 173] width 74 height 82
click at [206, 202] on link "Edit" at bounding box center [204, 204] width 11 height 7
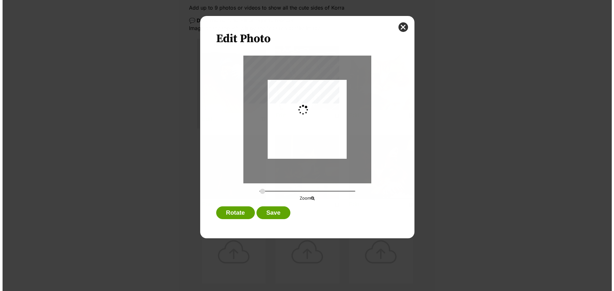
scroll to position [0, 0]
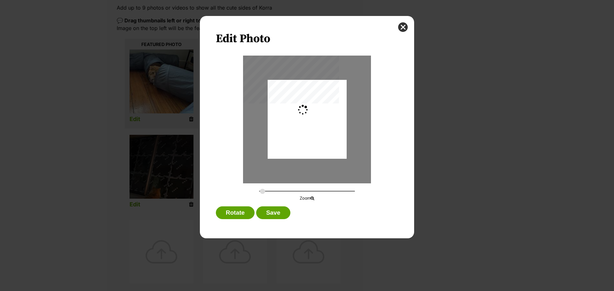
type input "0.2744"
drag, startPoint x: 323, startPoint y: 140, endPoint x: 326, endPoint y: 129, distance: 12.0
click at [326, 129] on div "Dialog Window - Close (Press escape to close)" at bounding box center [307, 107] width 79 height 140
click at [260, 214] on button "Save" at bounding box center [273, 213] width 34 height 13
click at [269, 211] on button "Save" at bounding box center [273, 213] width 34 height 13
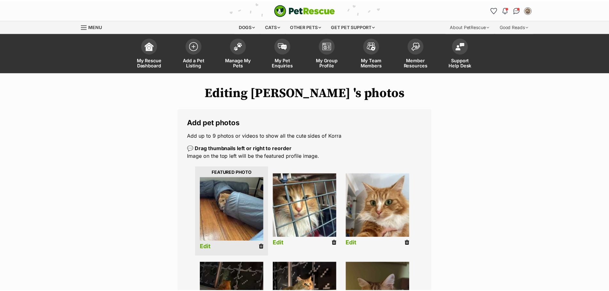
scroll to position [128, 0]
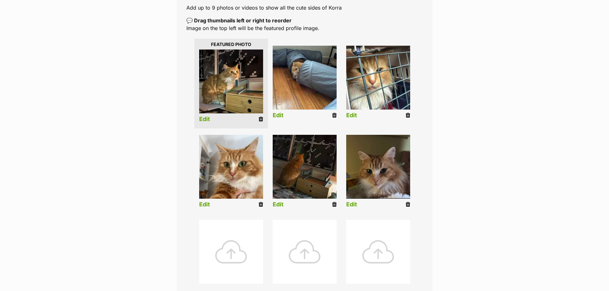
click at [200, 120] on link "Edit" at bounding box center [204, 119] width 11 height 7
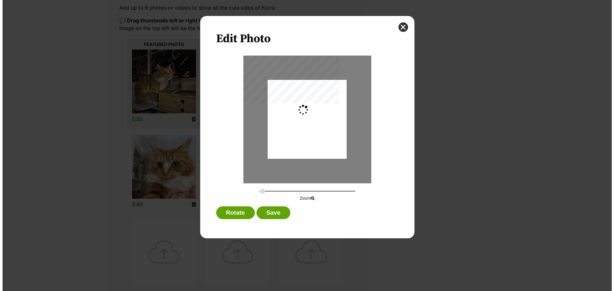
scroll to position [0, 0]
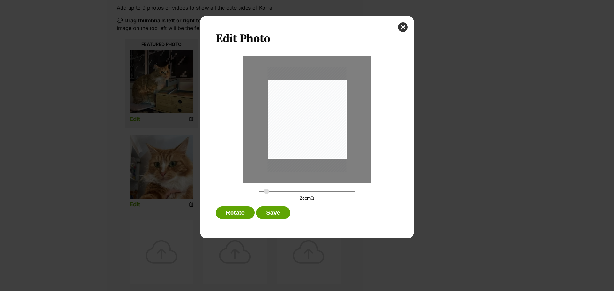
type input "0.3391"
click at [266, 192] on input "Dialog Window - Close (Press escape to close)" at bounding box center [307, 191] width 96 height 6
drag, startPoint x: 307, startPoint y: 156, endPoint x: 319, endPoint y: 162, distance: 13.7
click at [319, 162] on div "Dialog Window - Close (Press escape to close)" at bounding box center [316, 132] width 98 height 130
drag, startPoint x: 273, startPoint y: 221, endPoint x: 275, endPoint y: 216, distance: 5.9
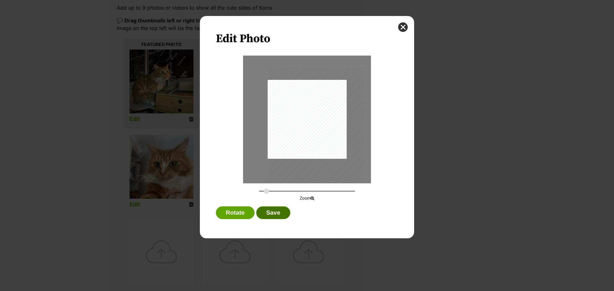
click at [273, 221] on div "Rotate Save" at bounding box center [307, 215] width 182 height 16
click at [275, 214] on button "Save" at bounding box center [273, 213] width 34 height 13
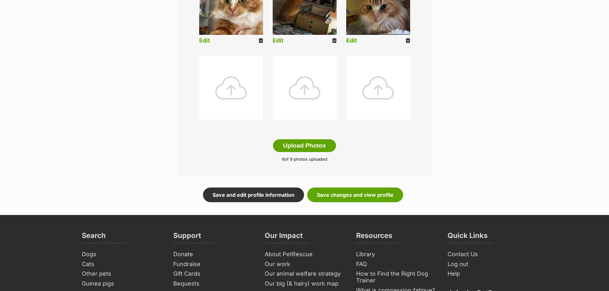
scroll to position [256, 0]
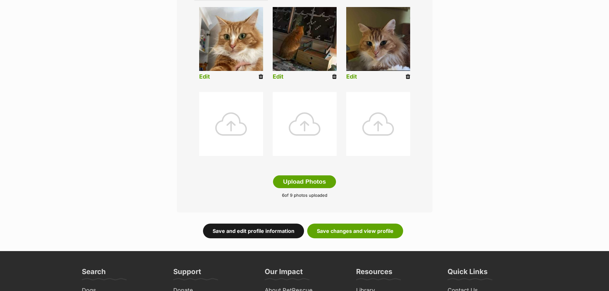
click at [273, 232] on link "Save and edit profile information" at bounding box center [253, 231] width 101 height 15
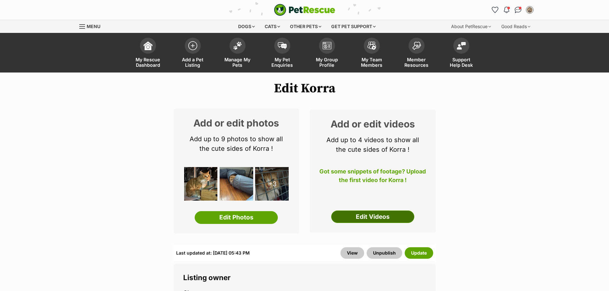
click at [359, 214] on link "Edit Videos" at bounding box center [372, 217] width 83 height 13
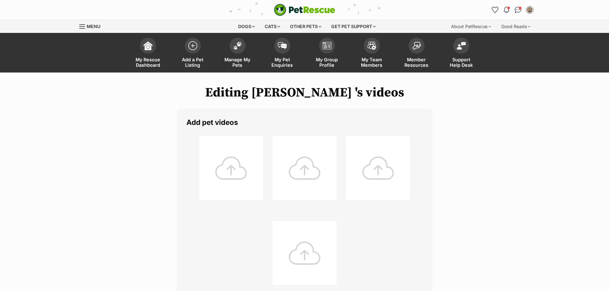
click at [178, 157] on div "Add pet videos Upload videos 0 of 4 videos uploaded" at bounding box center [305, 225] width 256 height 233
click at [238, 169] on div at bounding box center [231, 168] width 64 height 64
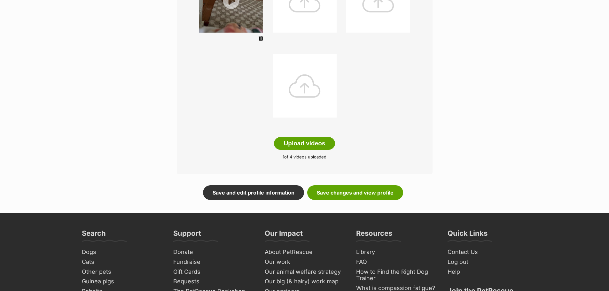
scroll to position [256, 0]
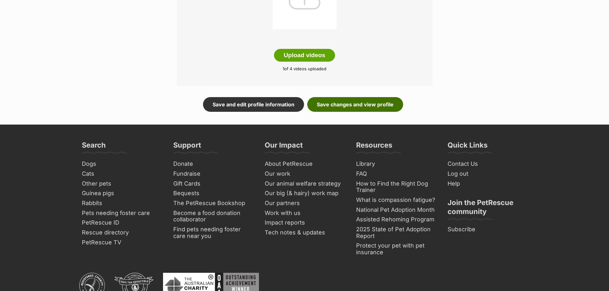
click at [335, 101] on link "Save changes and view profile" at bounding box center [355, 104] width 96 height 15
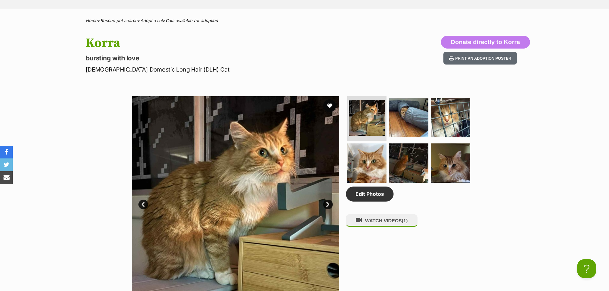
scroll to position [256, 0]
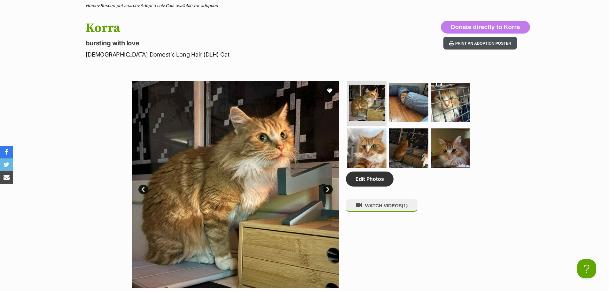
drag, startPoint x: 463, startPoint y: 60, endPoint x: 471, endPoint y: 45, distance: 16.3
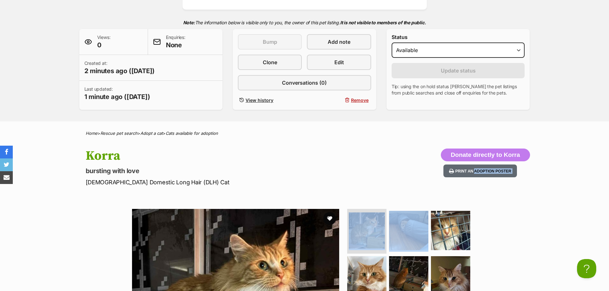
scroll to position [0, 0]
